Goal: Information Seeking & Learning: Learn about a topic

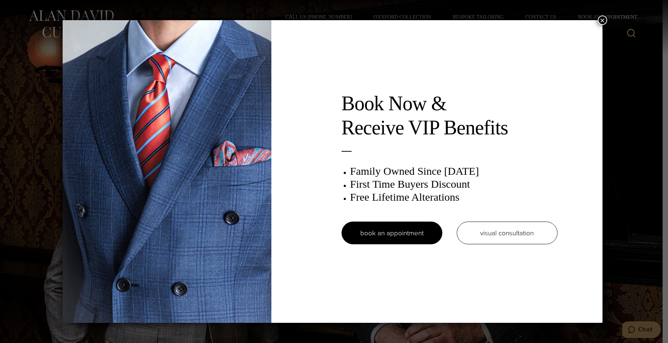
click at [607, 21] on button "×" at bounding box center [602, 19] width 9 height 9
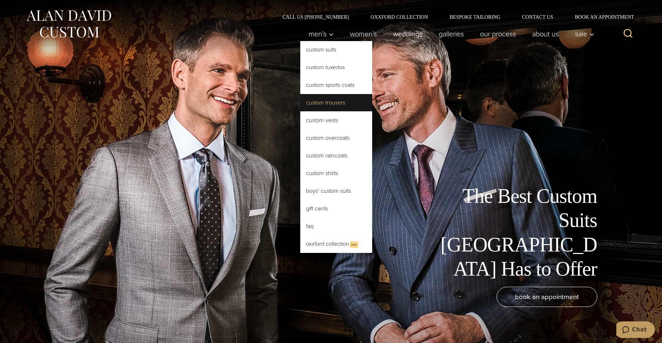
click at [313, 103] on link "Custom Trousers" at bounding box center [336, 102] width 72 height 17
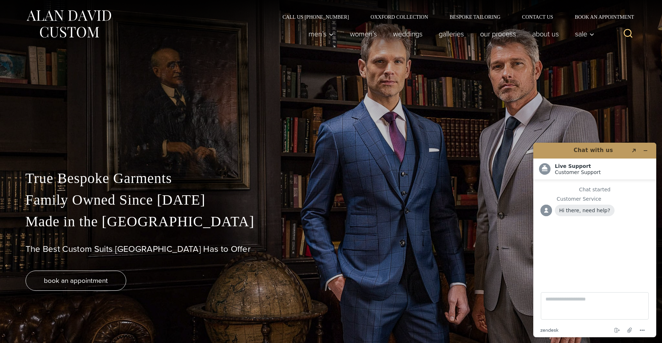
click at [645, 76] on div "True Bespoke Garments Family Owned Since 1913 Made in the United States The Bes…" at bounding box center [331, 171] width 662 height 343
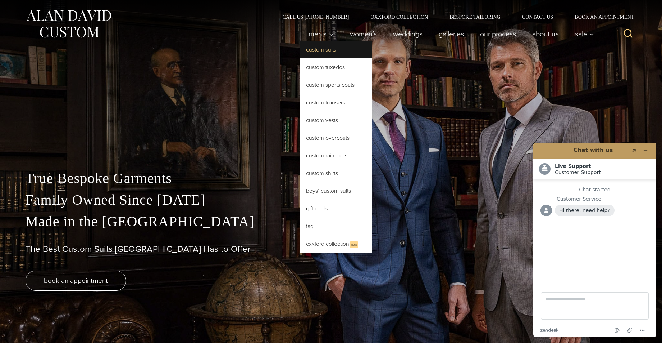
click at [312, 52] on link "Custom Suits" at bounding box center [336, 49] width 72 height 17
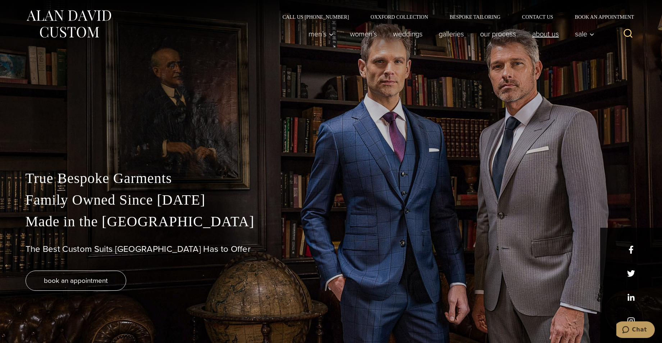
click at [547, 33] on link "About Us" at bounding box center [545, 34] width 43 height 14
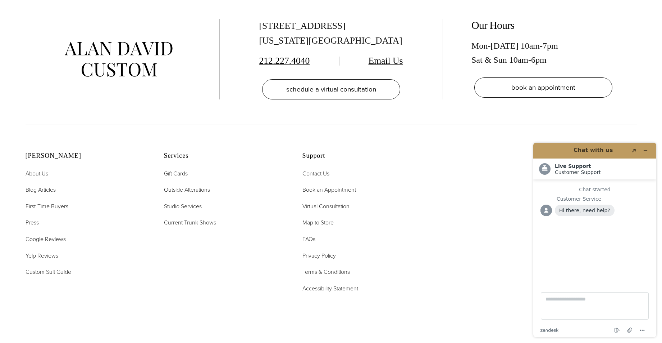
scroll to position [3140, 0]
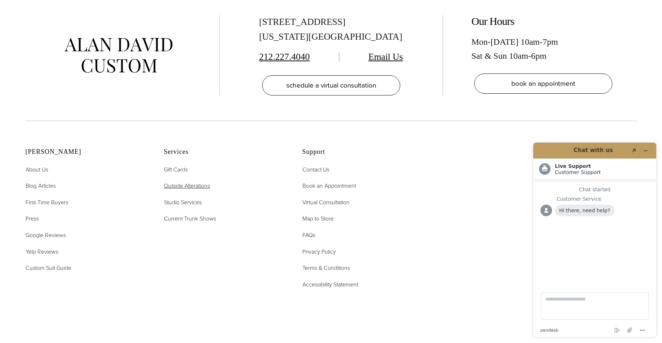
click at [189, 181] on span "Outside Alterations" at bounding box center [187, 185] width 46 height 8
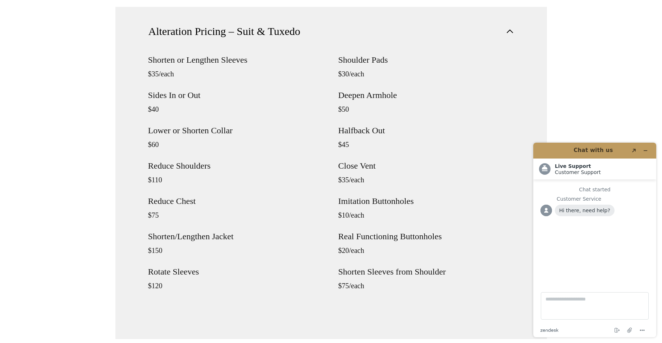
scroll to position [697, 0]
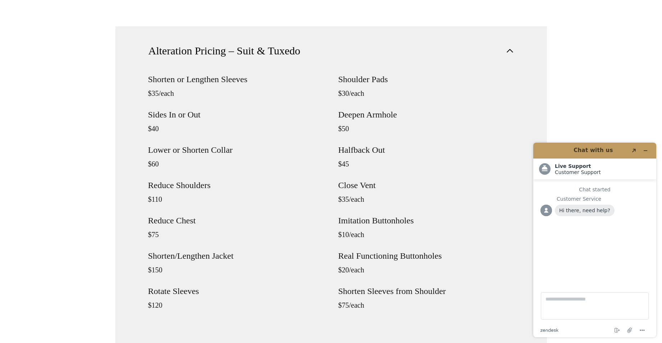
click at [653, 150] on header "Chat with us Created with Sketch." at bounding box center [595, 150] width 123 height 16
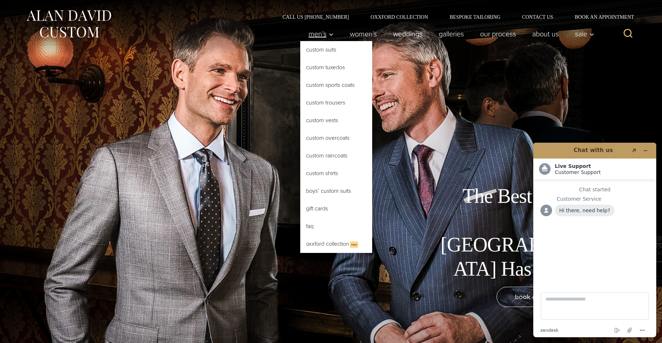
click at [309, 37] on span "Men’s" at bounding box center [321, 33] width 25 height 7
click at [319, 31] on span "Men’s" at bounding box center [321, 33] width 25 height 7
click at [318, 34] on span "Men’s" at bounding box center [321, 33] width 25 height 7
click at [328, 35] on icon "Primary Navigation" at bounding box center [331, 34] width 6 height 6
click at [315, 36] on span "Men’s" at bounding box center [321, 33] width 25 height 7
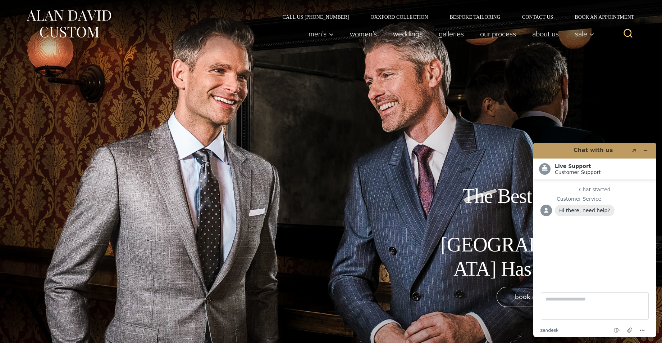
click at [653, 148] on header "Chat with us Created with Sketch." at bounding box center [595, 150] width 123 height 16
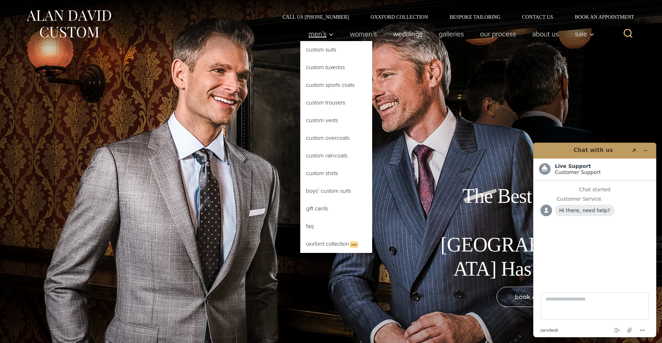
click at [328, 36] on icon "Primary Navigation" at bounding box center [331, 34] width 6 height 6
click at [320, 47] on link "Custom Suits" at bounding box center [336, 49] width 72 height 17
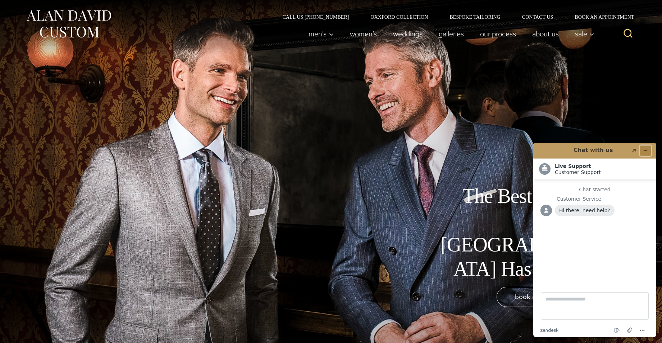
click at [646, 148] on icon "Minimize widget" at bounding box center [645, 150] width 5 height 5
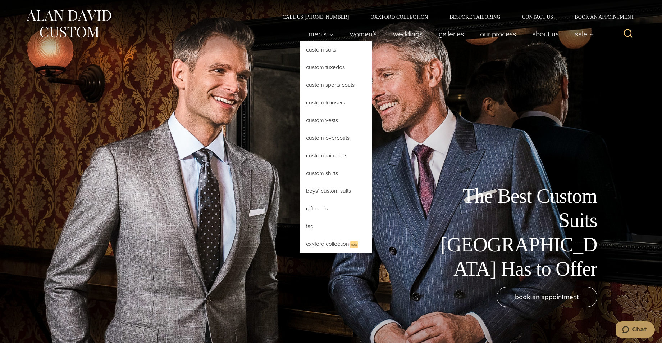
click at [315, 50] on link "Custom Suits" at bounding box center [336, 49] width 72 height 17
click at [327, 48] on link "Custom Suits" at bounding box center [336, 49] width 72 height 17
click at [329, 35] on icon "Primary Navigation" at bounding box center [331, 34] width 4 height 2
click at [312, 32] on span "Men’s" at bounding box center [321, 33] width 25 height 7
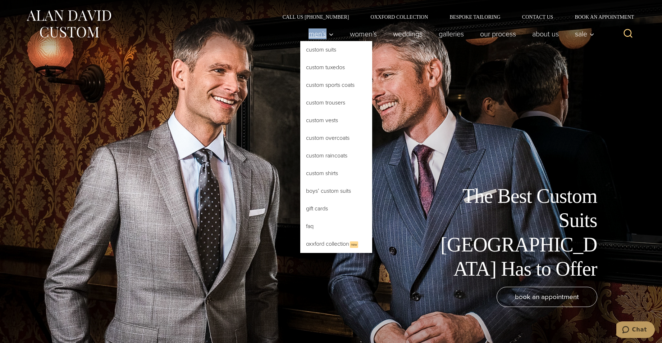
click at [310, 33] on span "Men’s" at bounding box center [321, 33] width 25 height 7
click at [329, 51] on link "Custom Suits" at bounding box center [336, 49] width 72 height 17
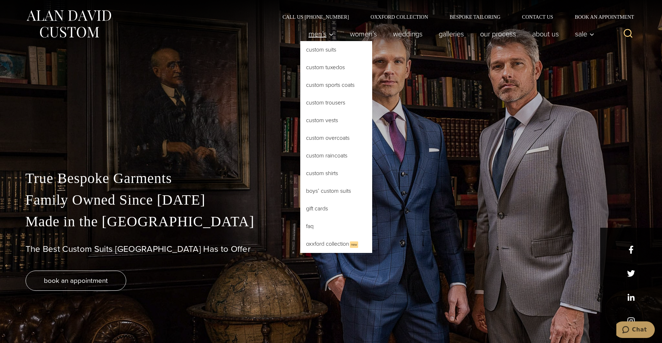
click at [311, 33] on span "Men’s" at bounding box center [321, 33] width 25 height 7
click at [317, 34] on span "Men’s" at bounding box center [321, 33] width 25 height 7
click at [328, 36] on icon "Primary Navigation" at bounding box center [331, 34] width 6 height 6
click at [322, 53] on link "Custom Suits" at bounding box center [336, 49] width 72 height 17
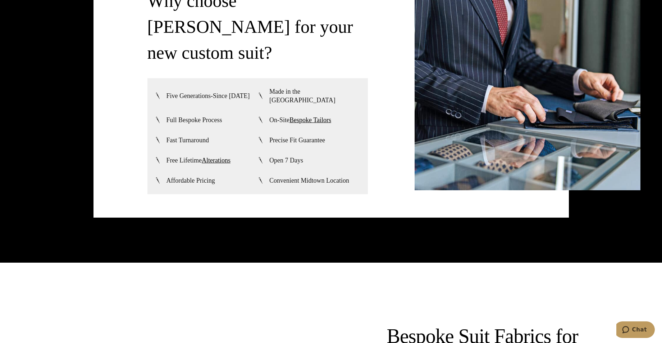
scroll to position [1926, 0]
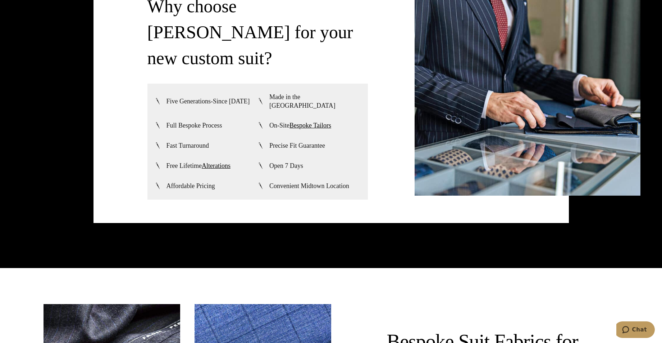
click at [192, 181] on span "Affordable Pricing" at bounding box center [191, 185] width 49 height 9
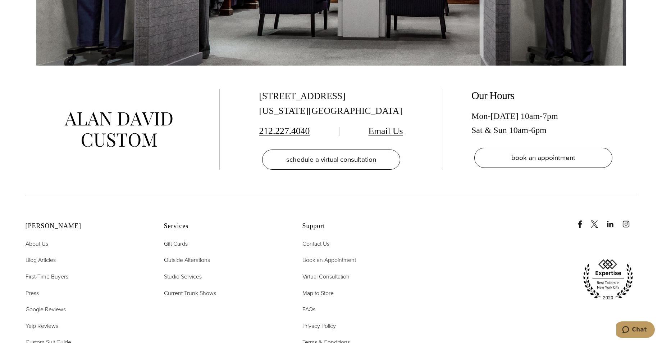
scroll to position [4611, 0]
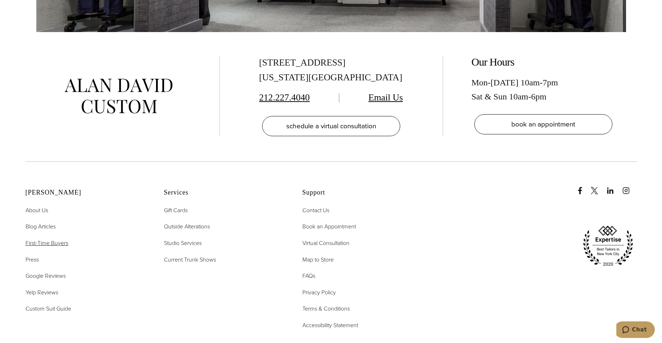
click at [54, 239] on span "First-Time Buyers" at bounding box center [47, 243] width 43 height 8
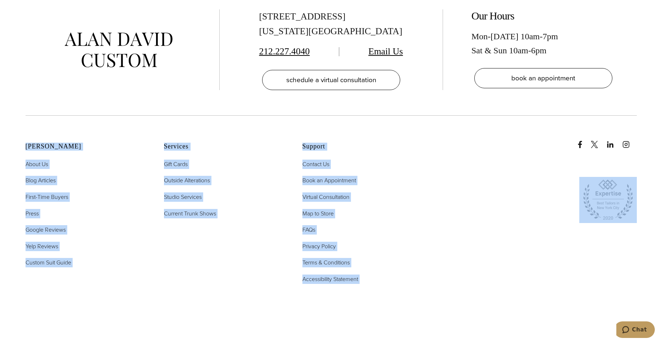
scroll to position [1603, 0]
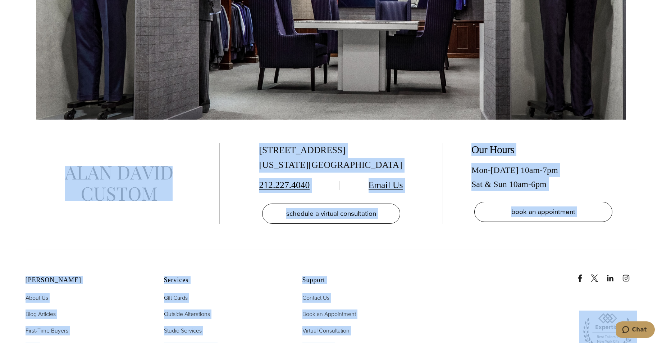
drag, startPoint x: 662, startPoint y: 302, endPoint x: 653, endPoint y: -34, distance: 335.5
